Goal: Task Accomplishment & Management: Manage account settings

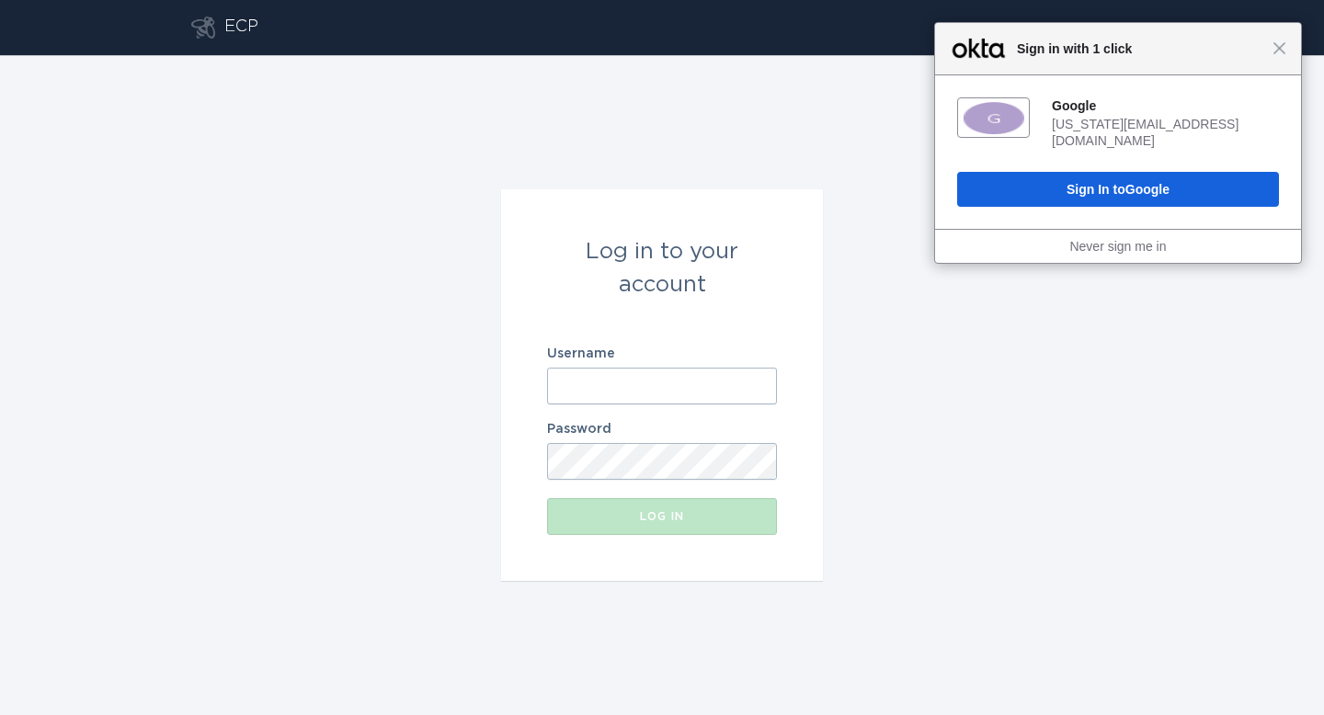
click at [734, 371] on input "Username" at bounding box center [662, 386] width 230 height 37
type input "[EMAIL_ADDRESS][DOMAIN_NAME]"
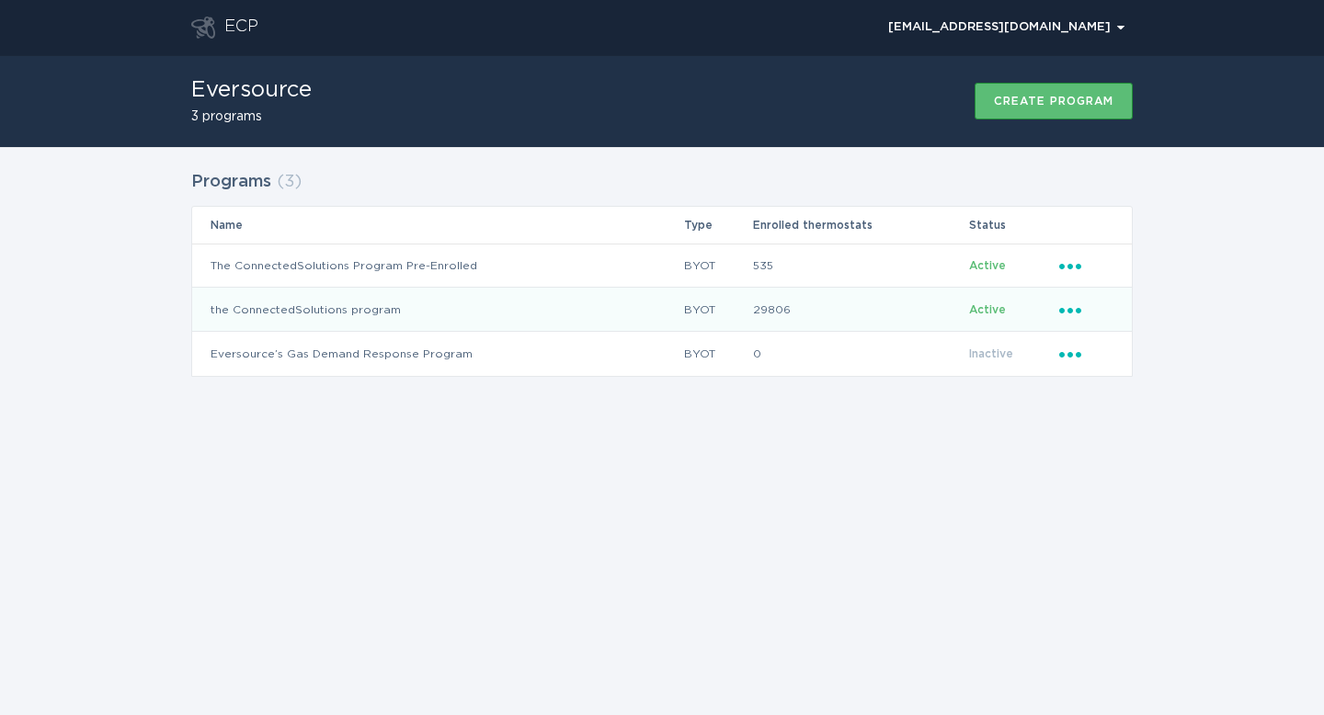
click at [1078, 310] on icon "Popover menu" at bounding box center [1070, 311] width 22 height 6
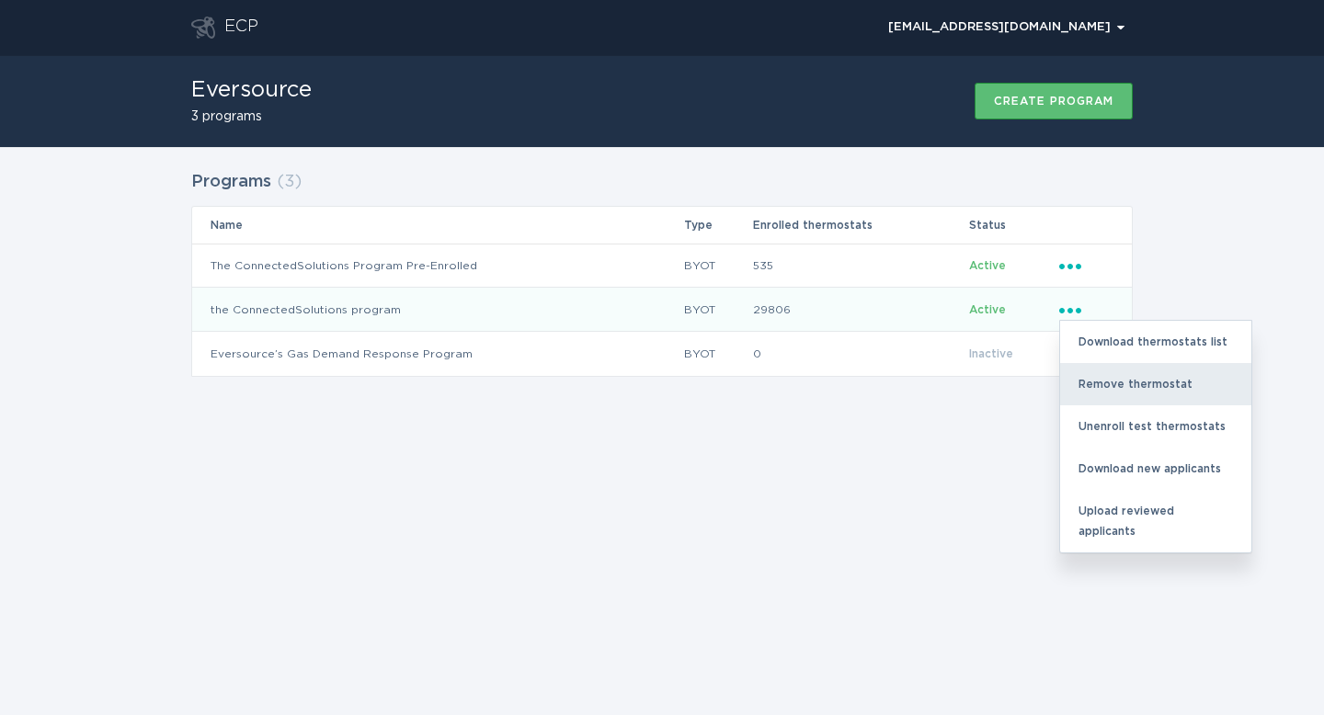
click at [1102, 384] on div "Remove thermostat" at bounding box center [1155, 384] width 191 height 42
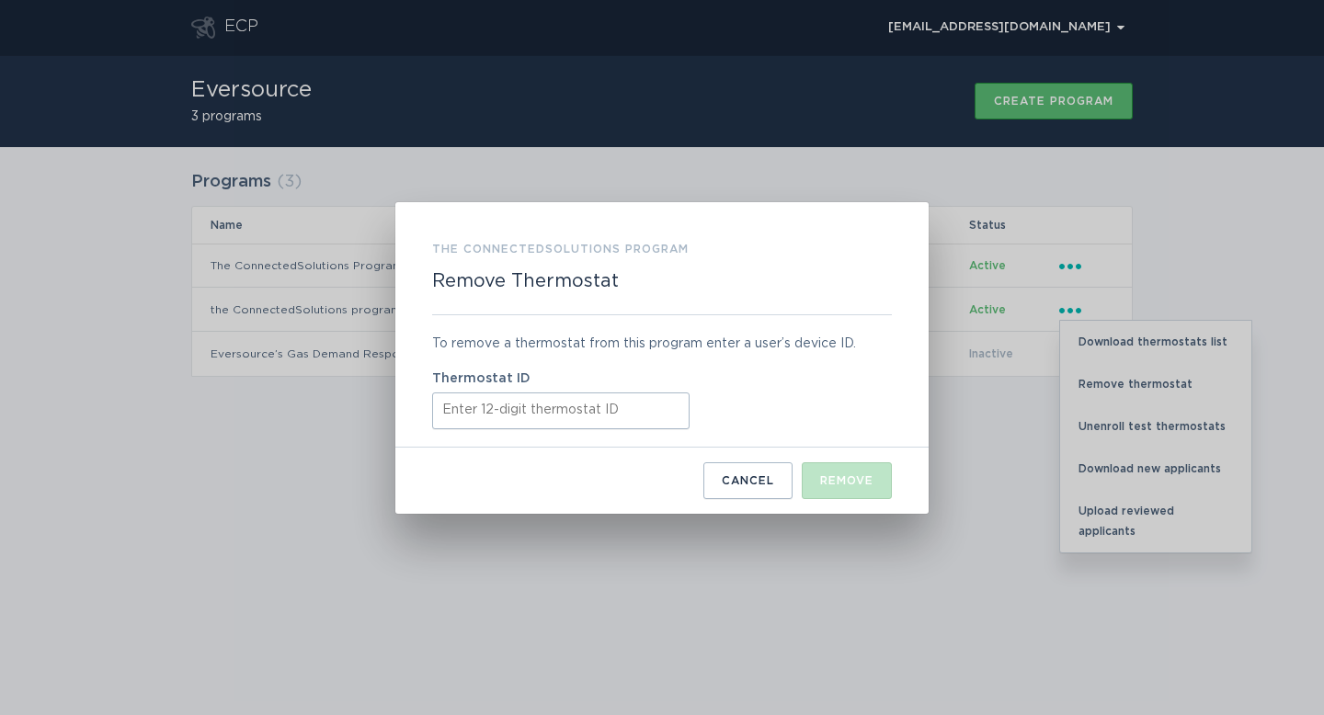
click at [574, 400] on input "Thermostat ID" at bounding box center [560, 411] width 257 height 37
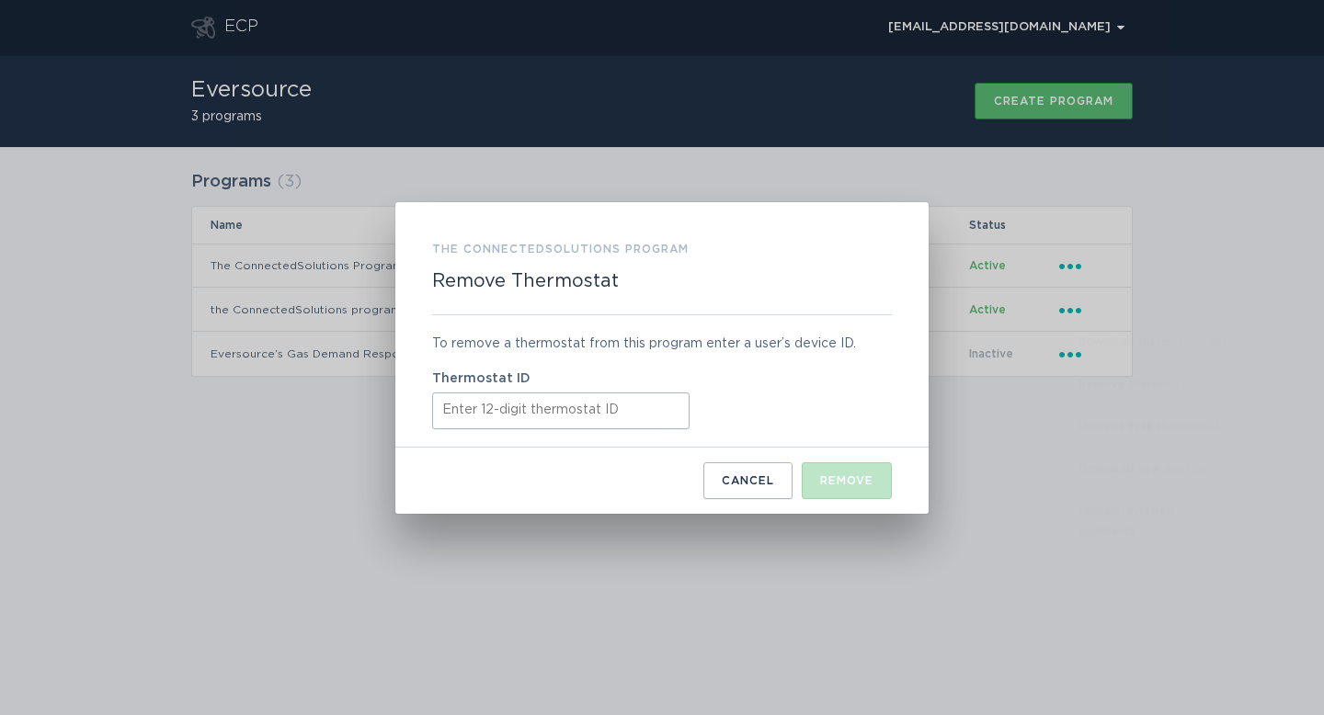
paste input "532539832998"
type input "532539832998"
click at [842, 479] on div "Remove" at bounding box center [846, 480] width 53 height 11
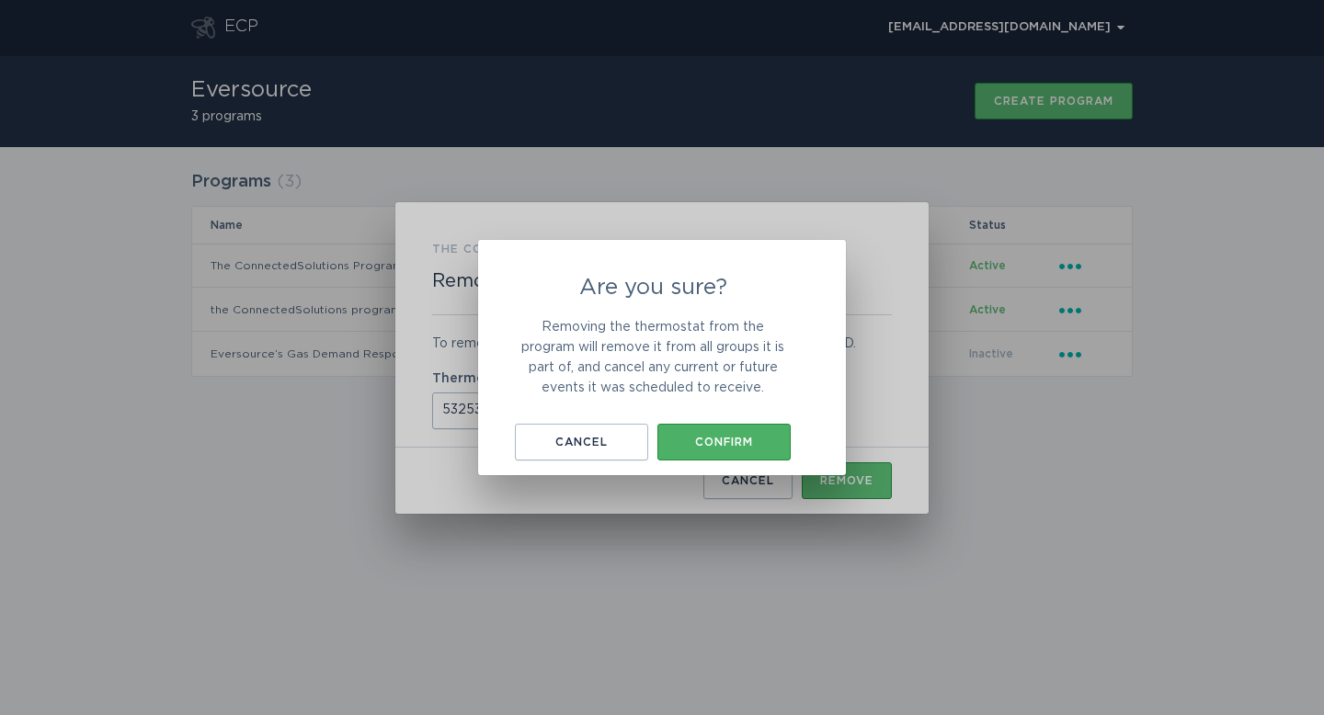
click at [755, 433] on button "Confirm" at bounding box center [723, 442] width 133 height 37
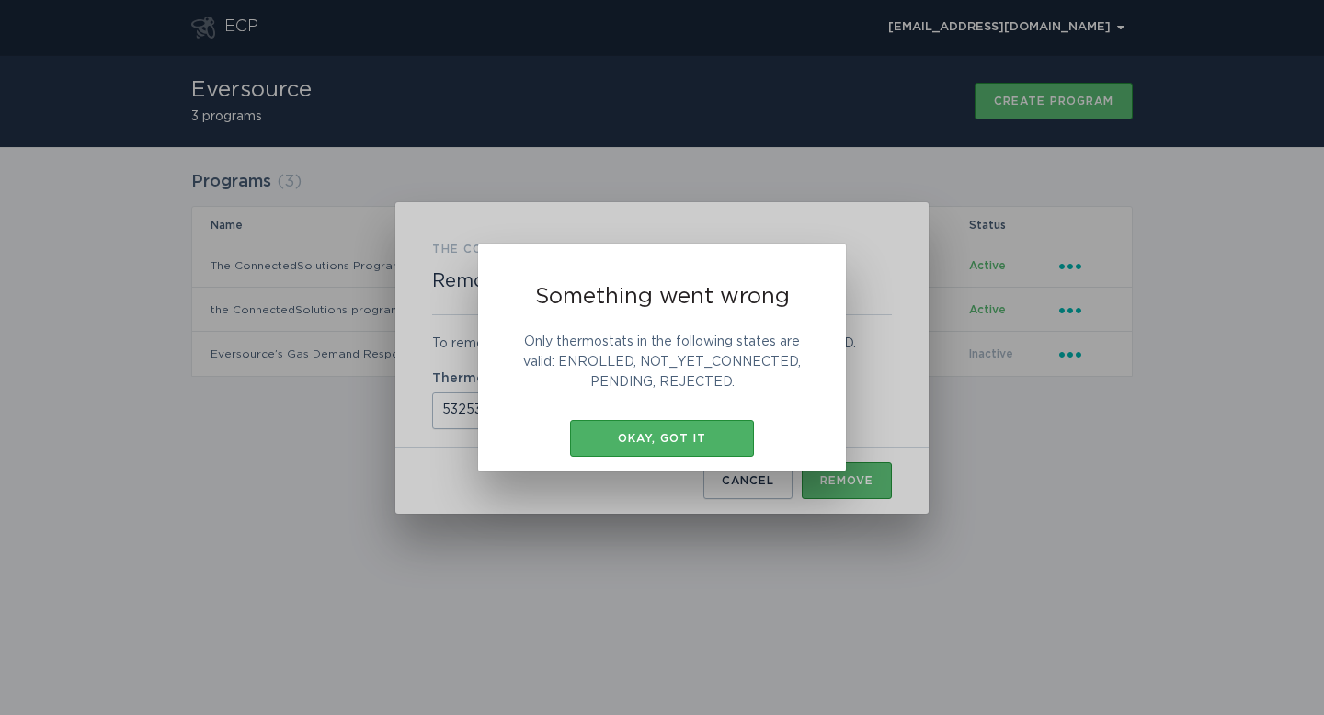
click at [717, 441] on div "Okay, got it" at bounding box center [662, 438] width 166 height 11
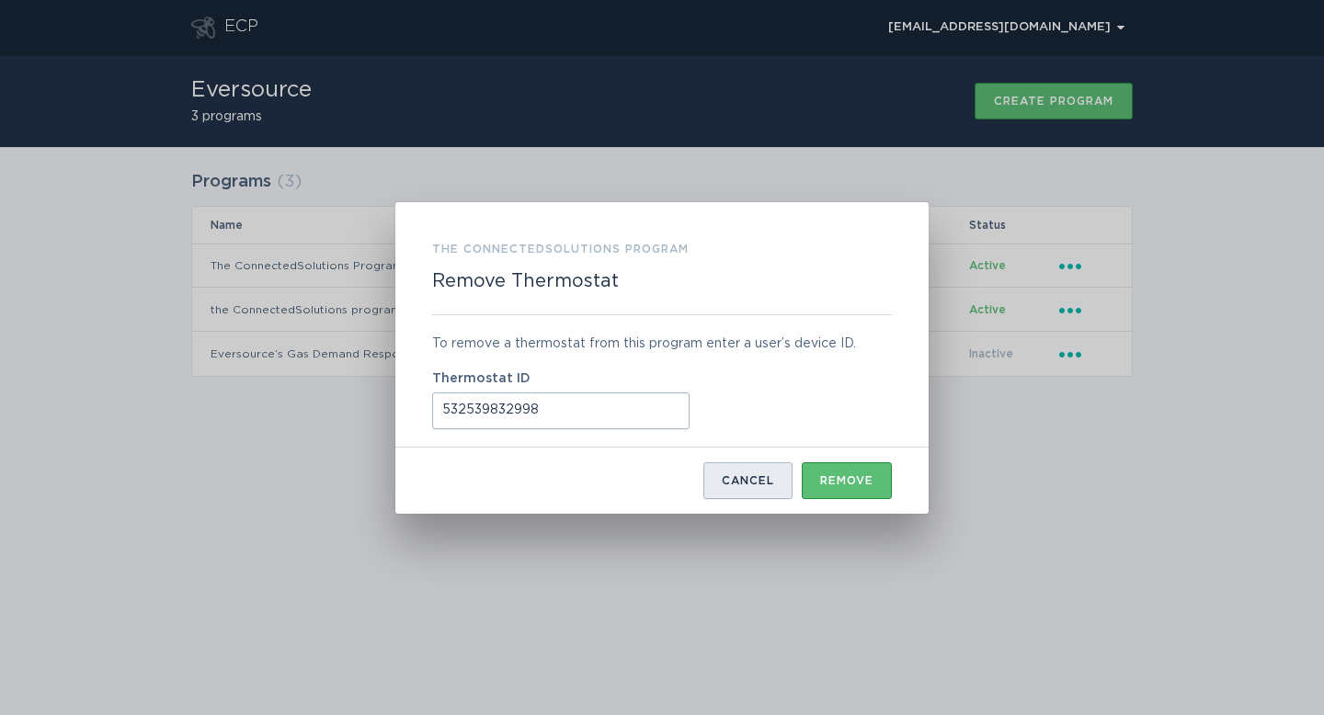
click at [745, 474] on button "Cancel" at bounding box center [747, 481] width 89 height 37
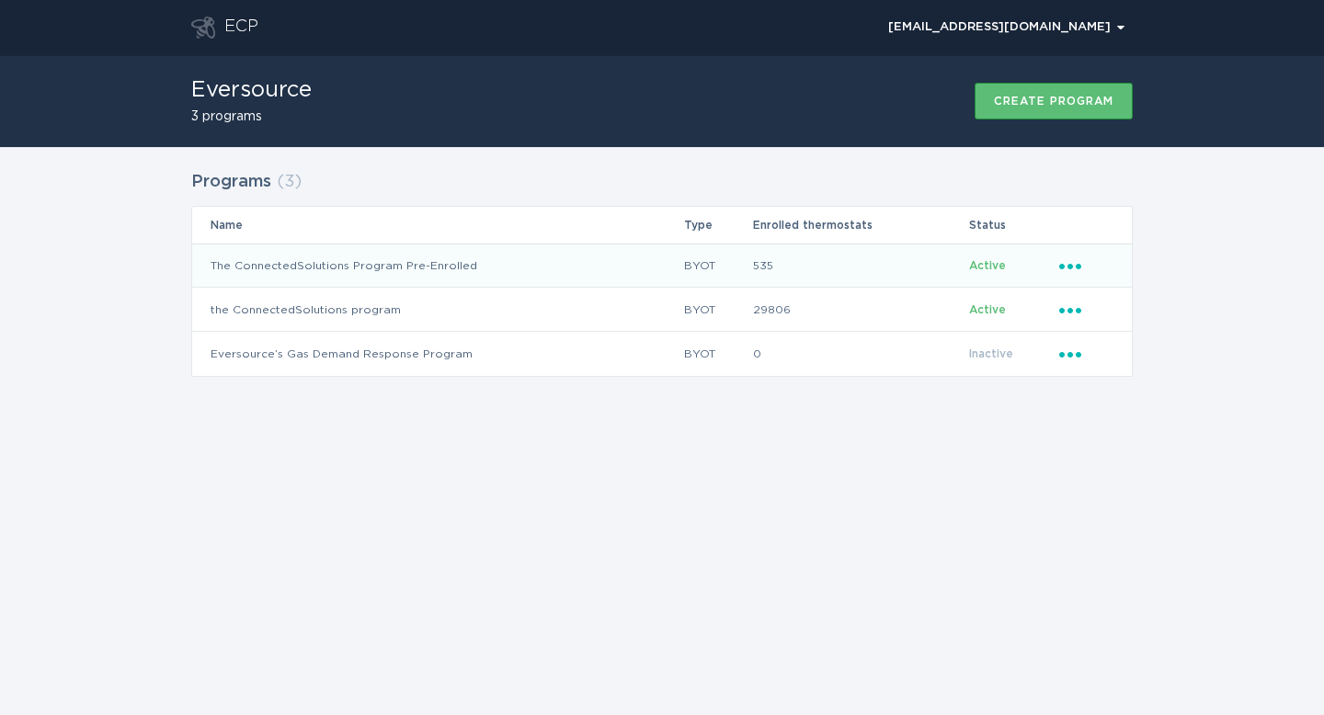
click at [1071, 264] on icon "Popover menu" at bounding box center [1070, 267] width 22 height 6
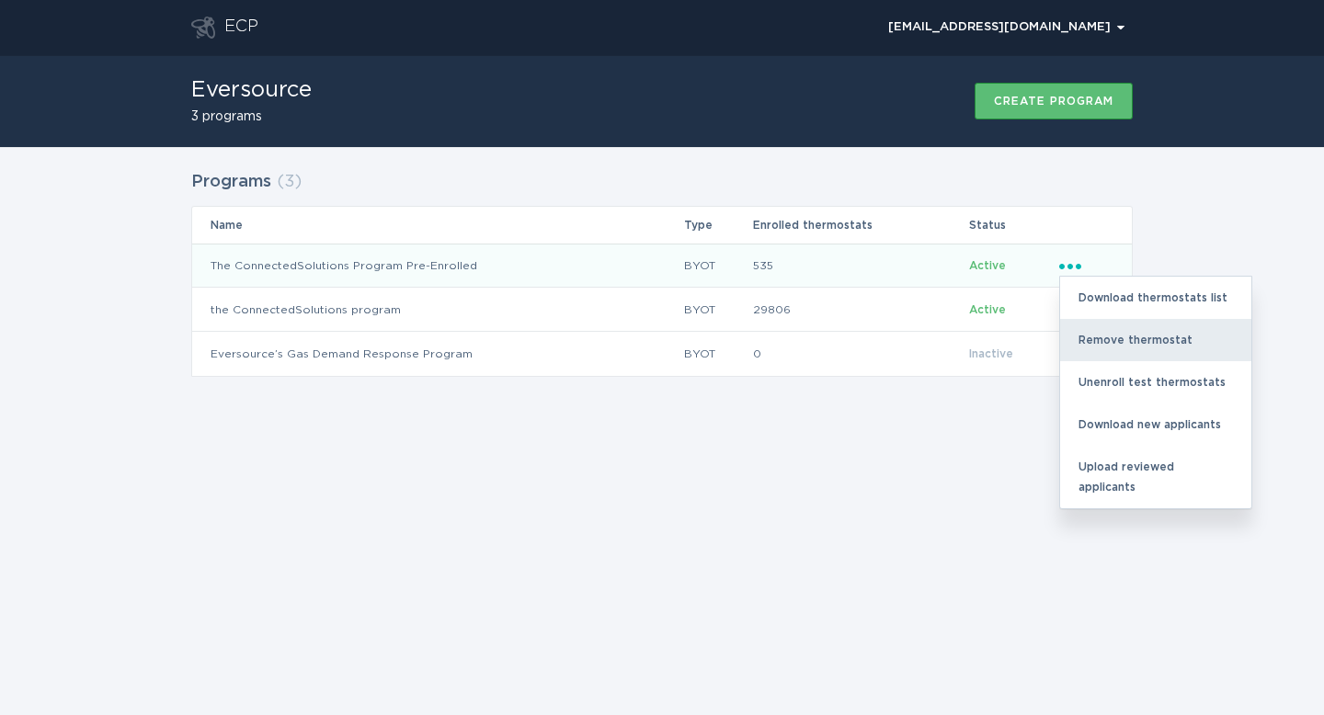
click at [1092, 331] on div "Remove thermostat" at bounding box center [1155, 340] width 191 height 42
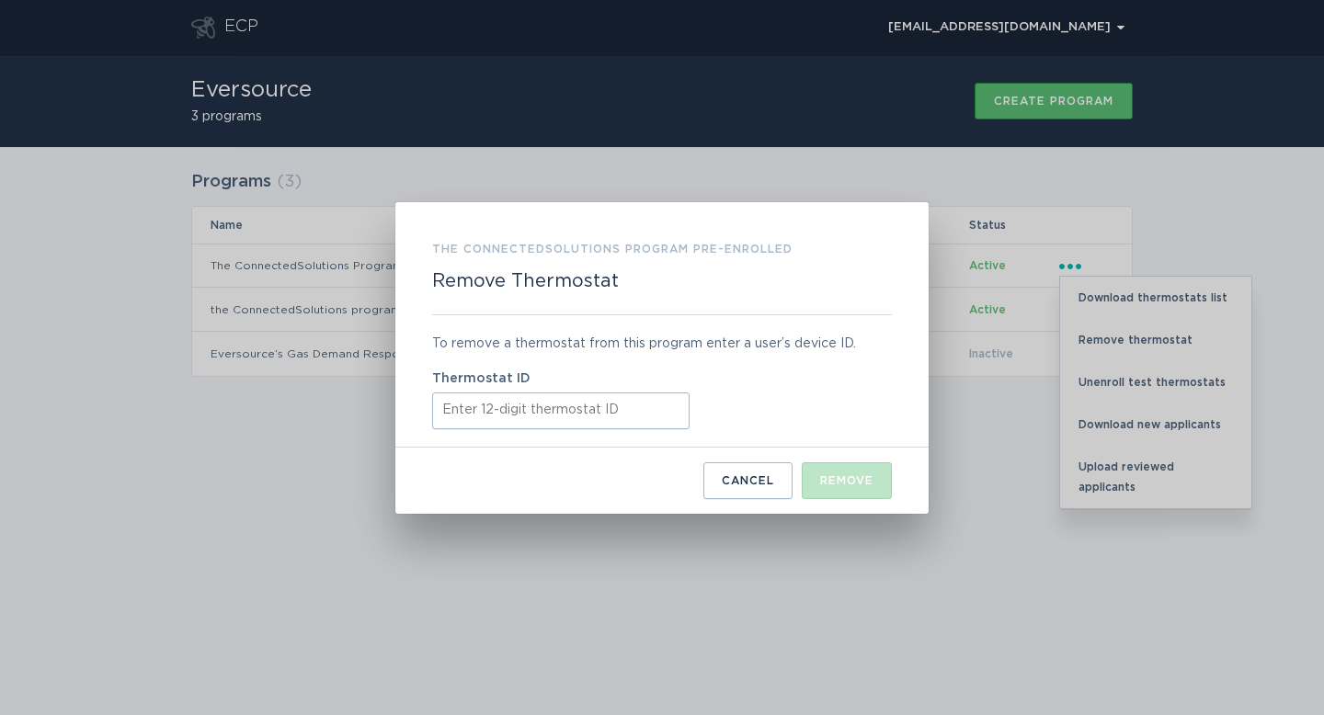
click at [650, 417] on input "Thermostat ID" at bounding box center [560, 411] width 257 height 37
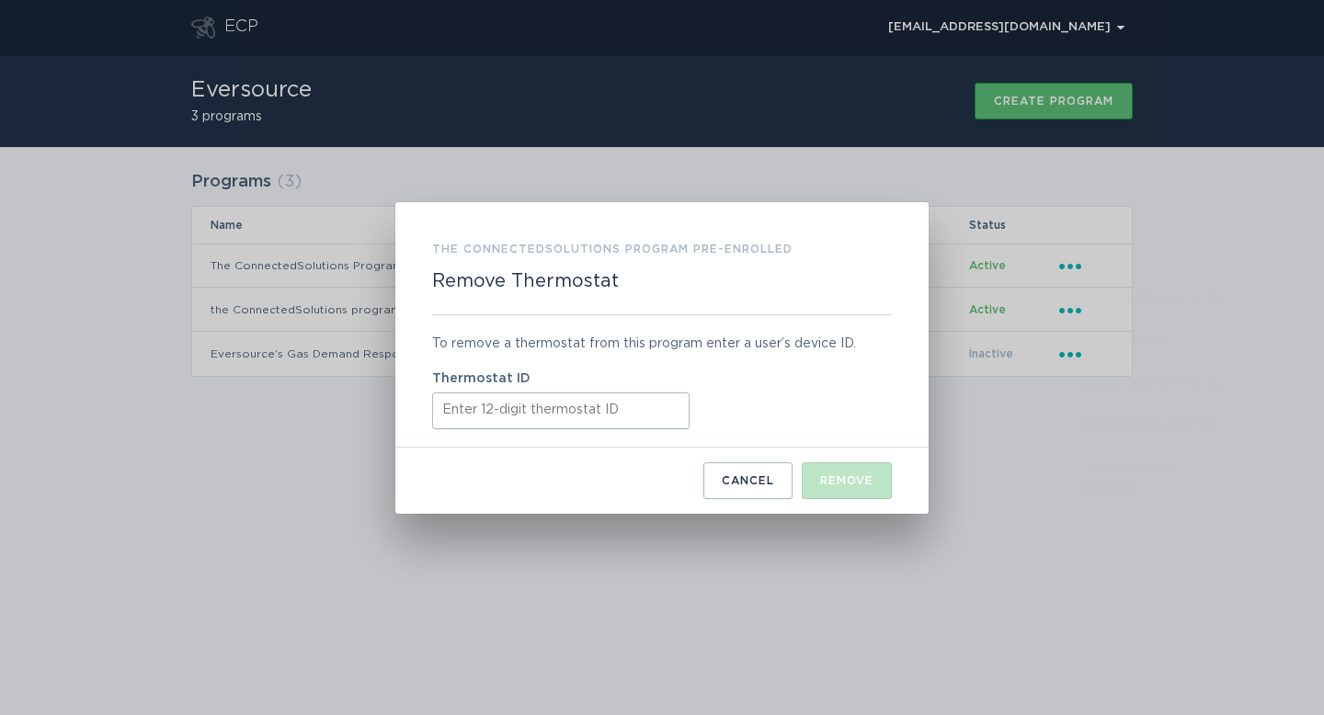
paste input "532539832998"
type input "532539832998"
click at [831, 477] on div "Remove" at bounding box center [846, 480] width 53 height 11
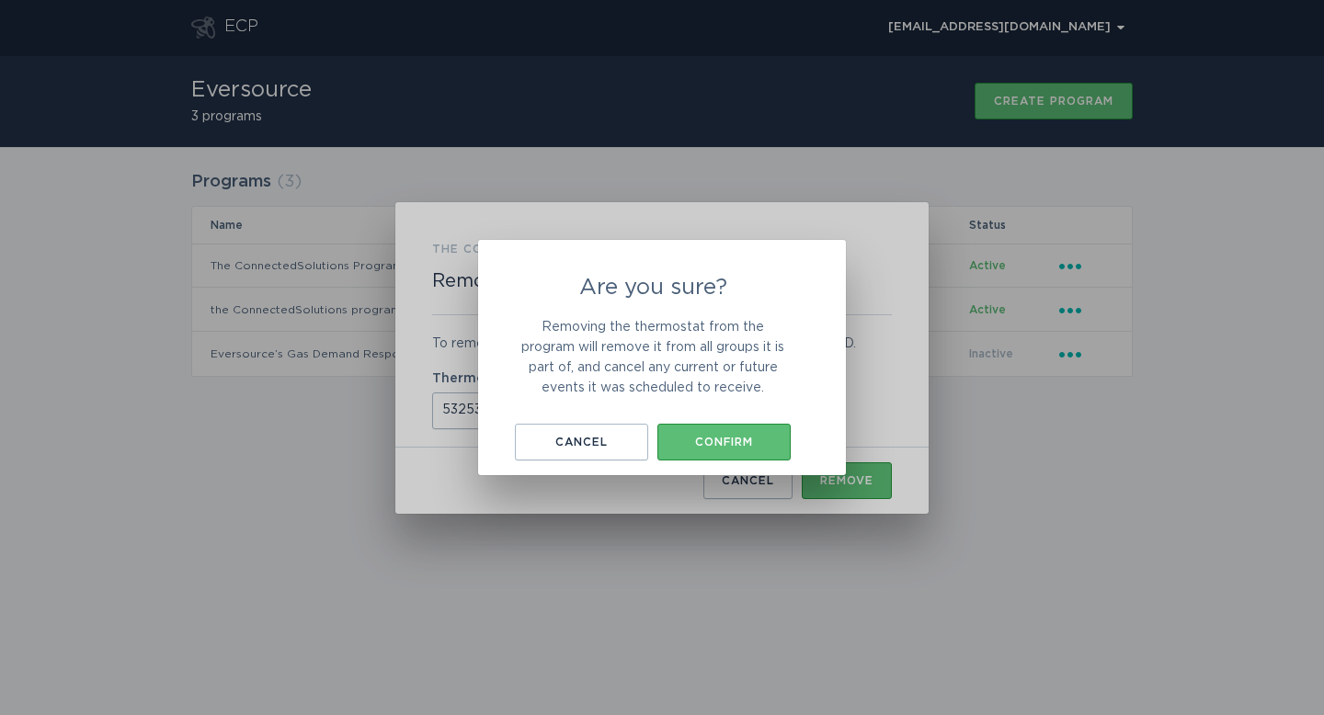
click at [764, 423] on div "Are you sure? Removing the thermostat from the program will remove it from all …" at bounding box center [653, 369] width 276 height 184
click at [764, 425] on button "Confirm" at bounding box center [723, 442] width 133 height 37
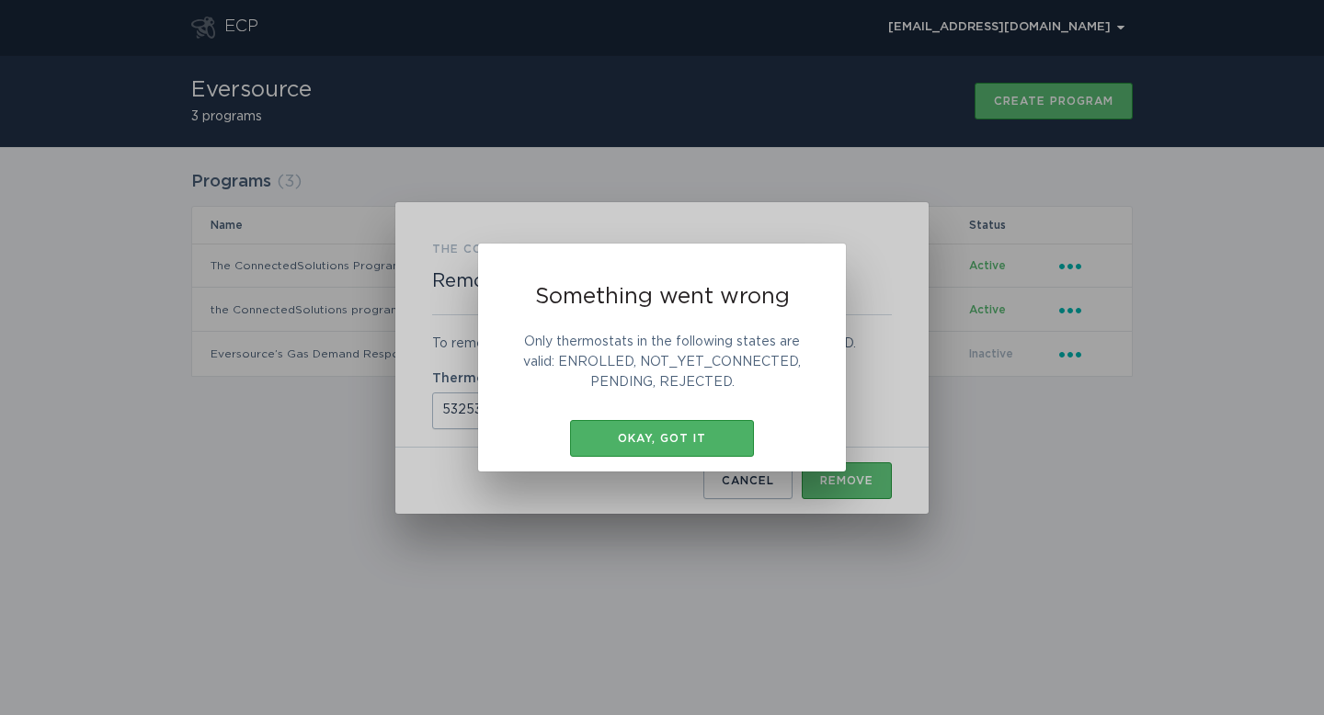
click at [704, 439] on div "Okay, got it" at bounding box center [662, 438] width 166 height 11
